Goal: Task Accomplishment & Management: Use online tool/utility

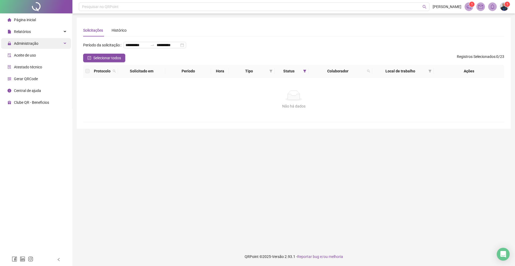
click at [43, 43] on div "Administração" at bounding box center [36, 43] width 70 height 11
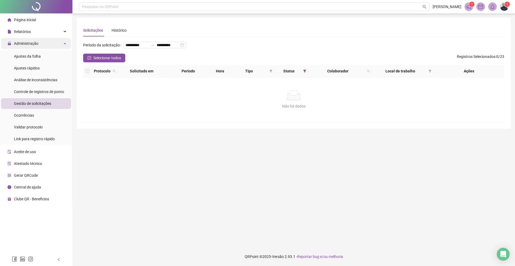
click at [60, 43] on div "Administração" at bounding box center [36, 43] width 70 height 11
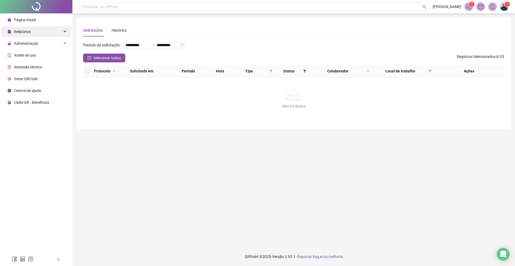
click at [58, 32] on div "Relatórios" at bounding box center [36, 31] width 70 height 11
click at [40, 43] on div "Administração" at bounding box center [36, 43] width 70 height 11
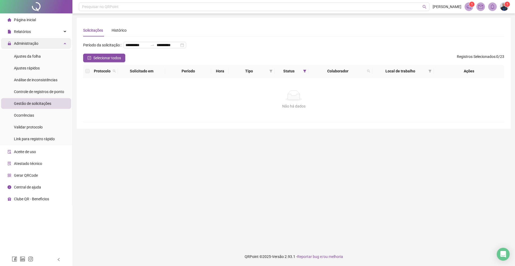
click at [53, 45] on div "Administração" at bounding box center [36, 43] width 70 height 11
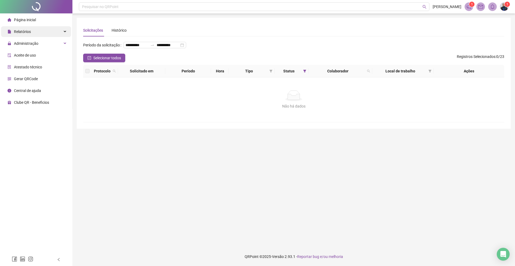
click at [42, 33] on div "Relatórios" at bounding box center [36, 31] width 70 height 11
click at [42, 35] on div "Relatórios" at bounding box center [36, 31] width 70 height 11
click at [49, 45] on div "Administração" at bounding box center [36, 43] width 70 height 11
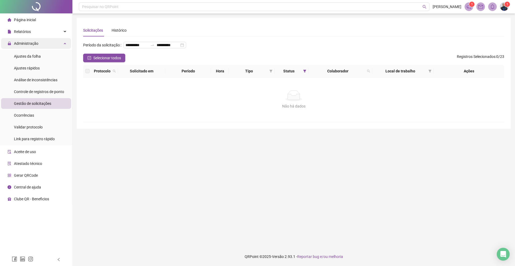
click at [49, 45] on div "Administração" at bounding box center [36, 43] width 70 height 11
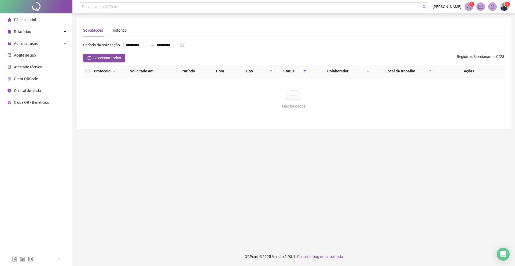
click at [32, 68] on span "Atestado técnico" at bounding box center [28, 67] width 28 height 4
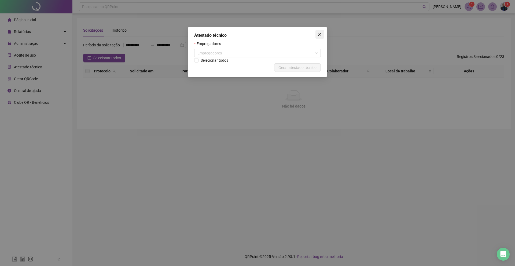
click at [320, 32] on icon "close" at bounding box center [319, 34] width 4 height 4
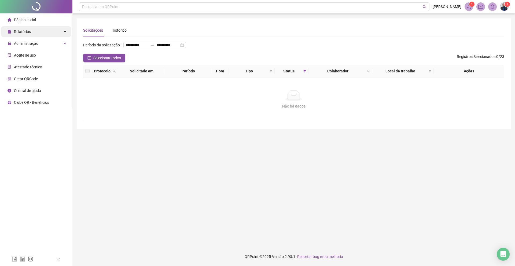
click at [55, 35] on div "Relatórios" at bounding box center [36, 31] width 70 height 11
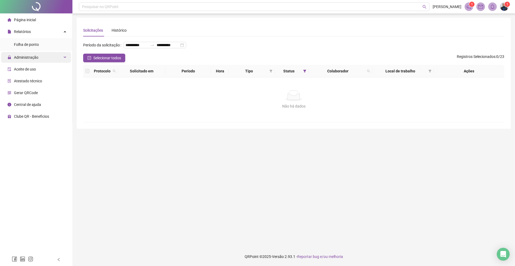
click at [48, 53] on div "Administração" at bounding box center [36, 57] width 70 height 11
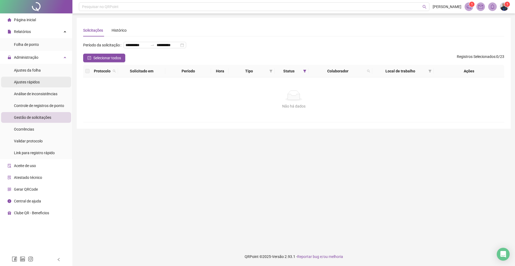
click at [39, 80] on span "Ajustes rápidos" at bounding box center [27, 82] width 26 height 4
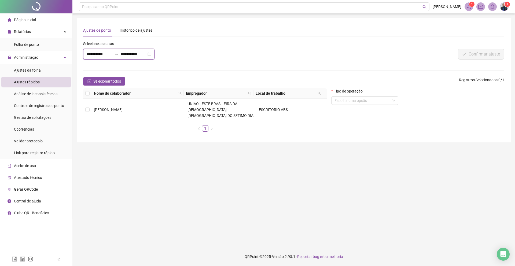
click at [112, 53] on input "**********" at bounding box center [99, 54] width 26 height 6
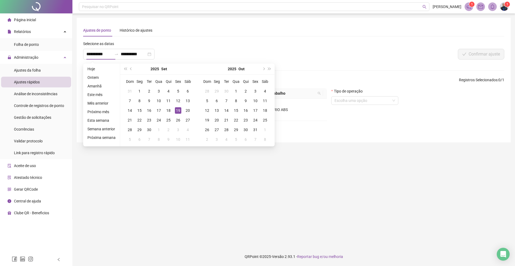
click at [201, 49] on div "**********" at bounding box center [206, 52] width 249 height 23
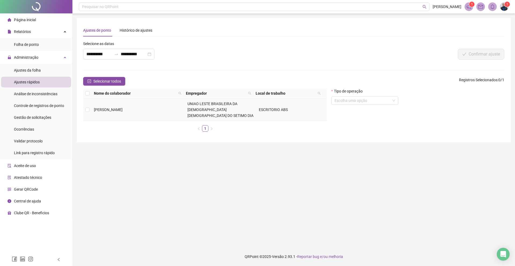
click at [108, 108] on span "[PERSON_NAME]" at bounding box center [108, 110] width 29 height 4
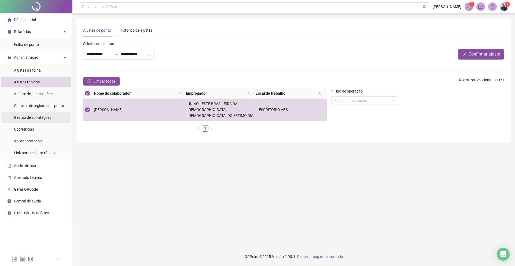
click at [46, 120] on div "Gestão de solicitações" at bounding box center [32, 117] width 37 height 11
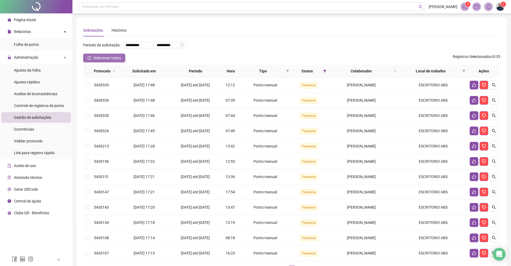
click at [95, 61] on span "Selecionar todos" at bounding box center [107, 58] width 28 height 6
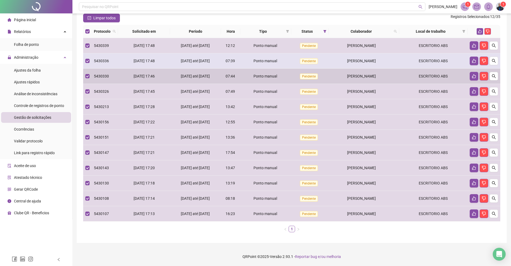
scroll to position [43, 0]
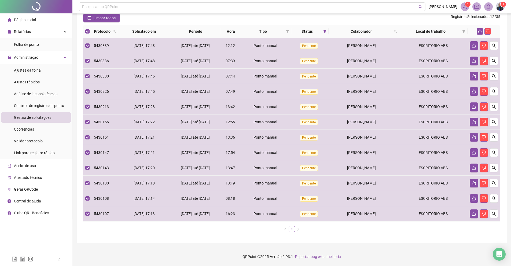
click at [184, 22] on div "Limpar todos Registros Selecionados : 12 / 35" at bounding box center [291, 18] width 417 height 9
